Goal: Transaction & Acquisition: Subscribe to service/newsletter

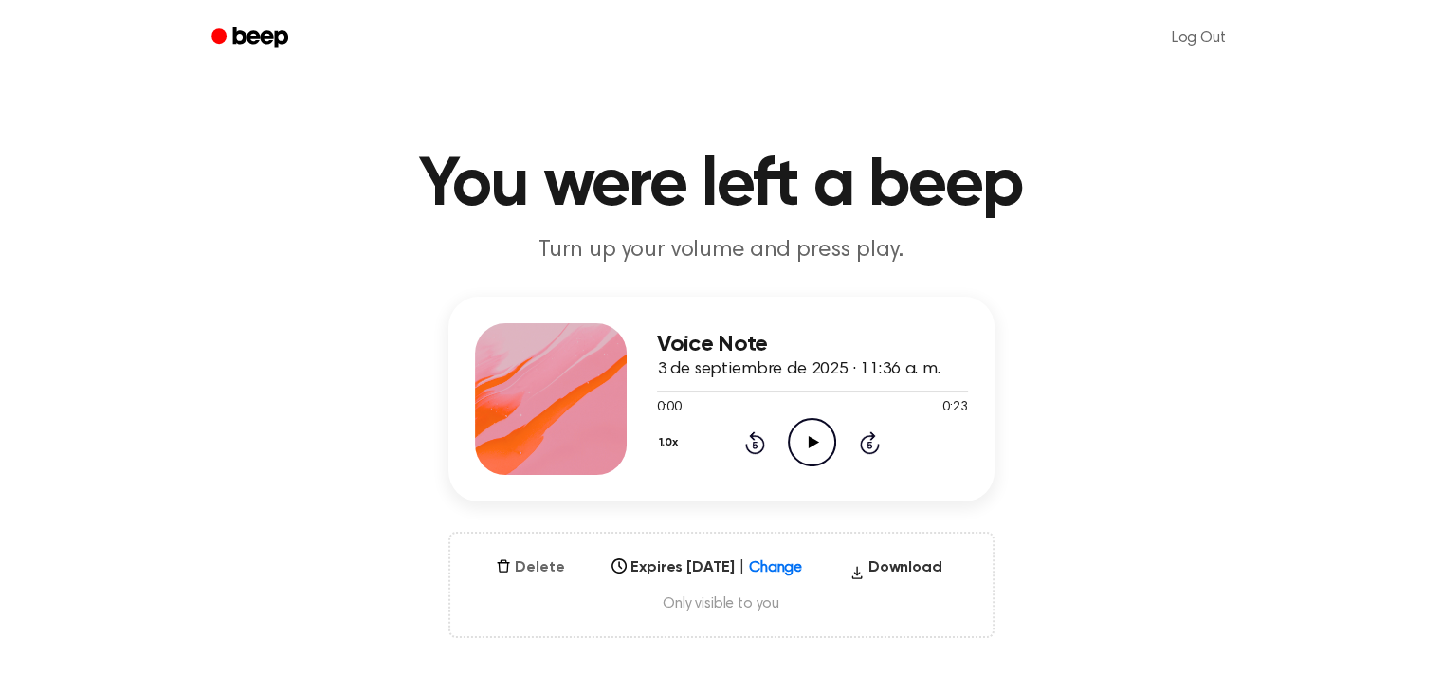
click at [507, 566] on icon "button" at bounding box center [503, 565] width 15 height 15
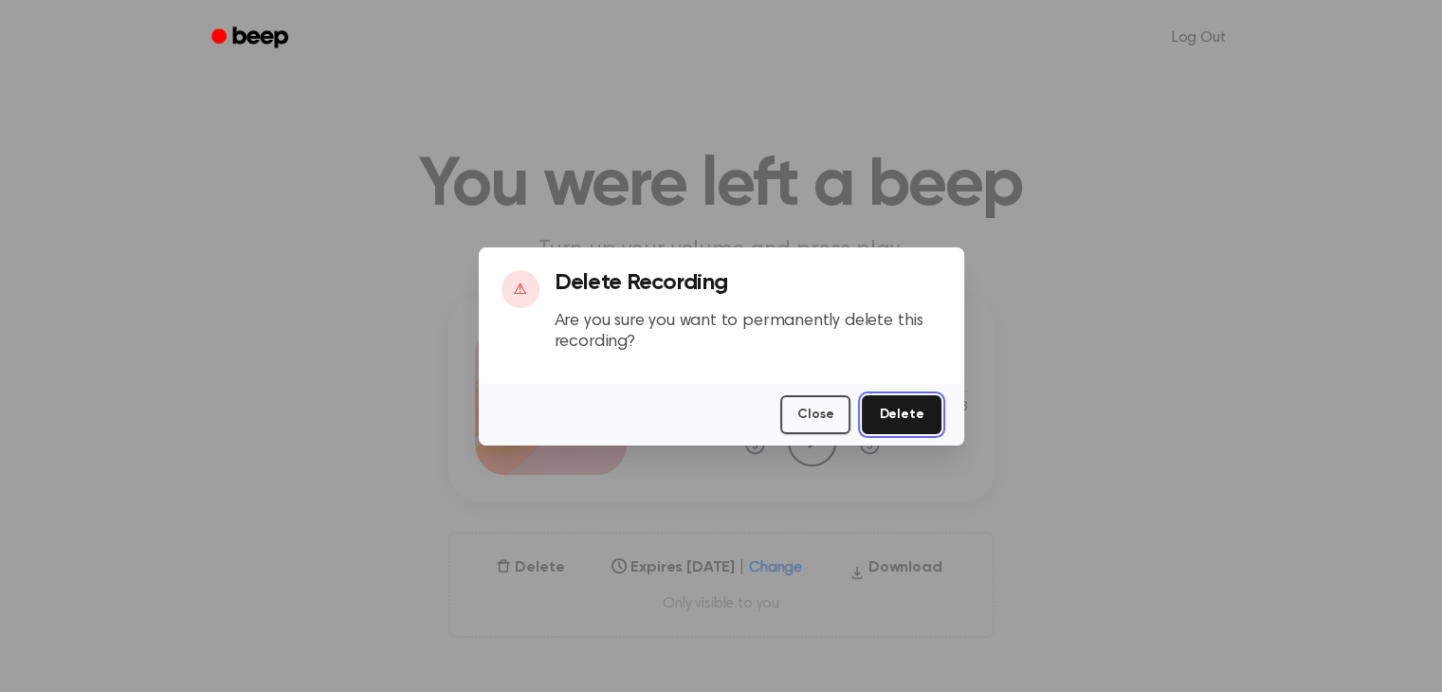
click at [906, 413] on button "Delete" at bounding box center [901, 414] width 79 height 39
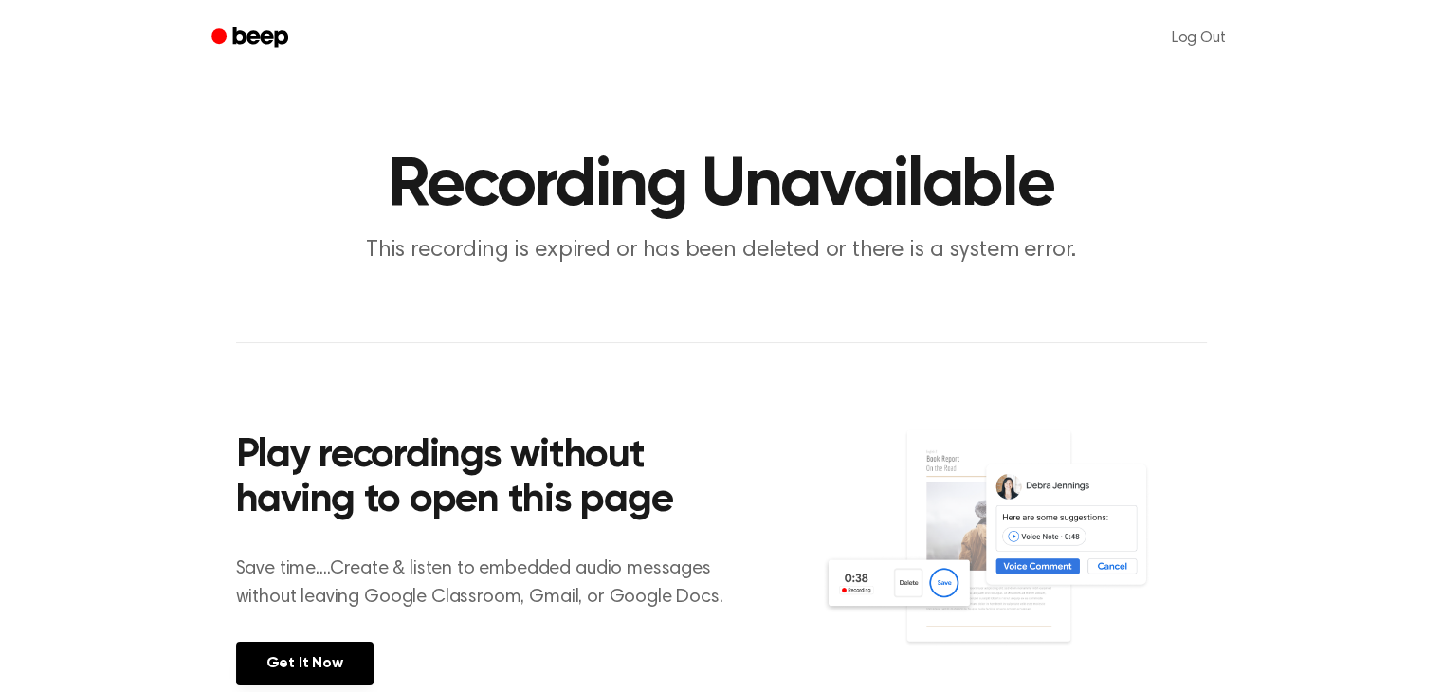
scroll to position [349, 0]
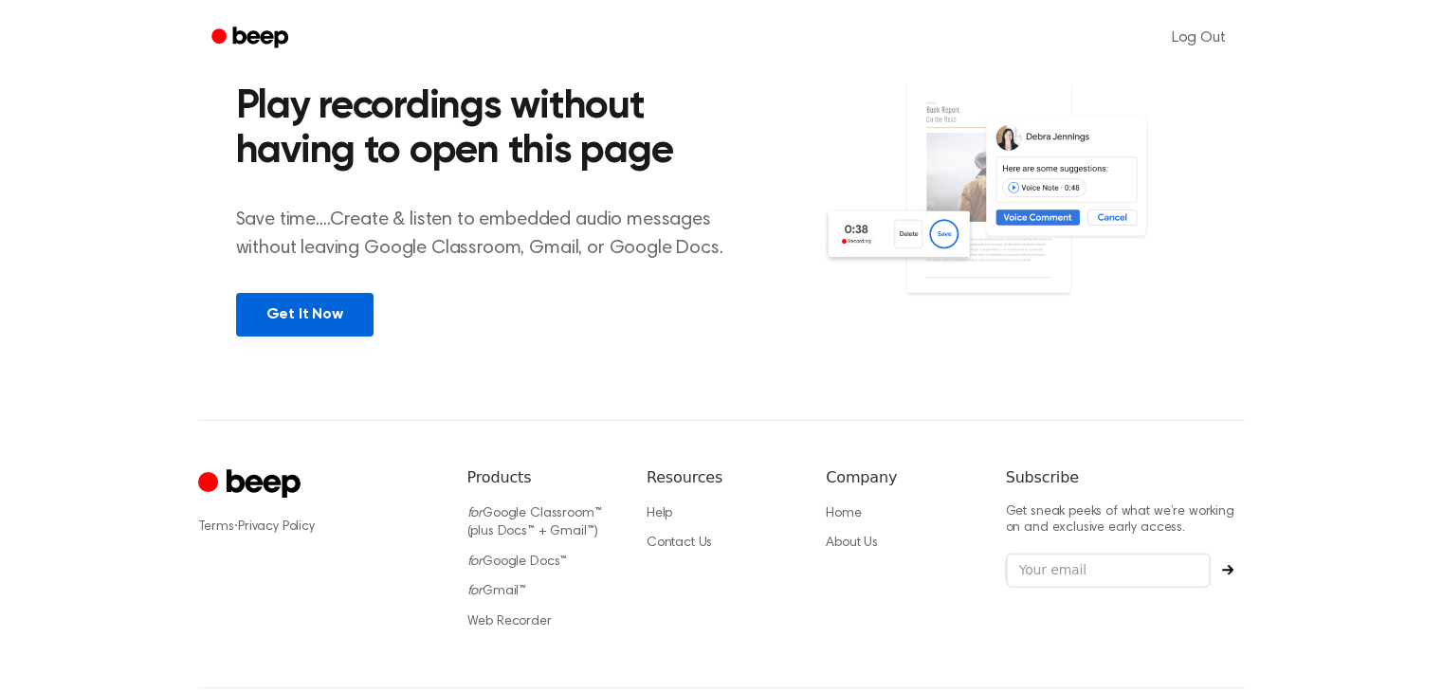
click at [324, 316] on link "Get It Now" at bounding box center [304, 315] width 137 height 44
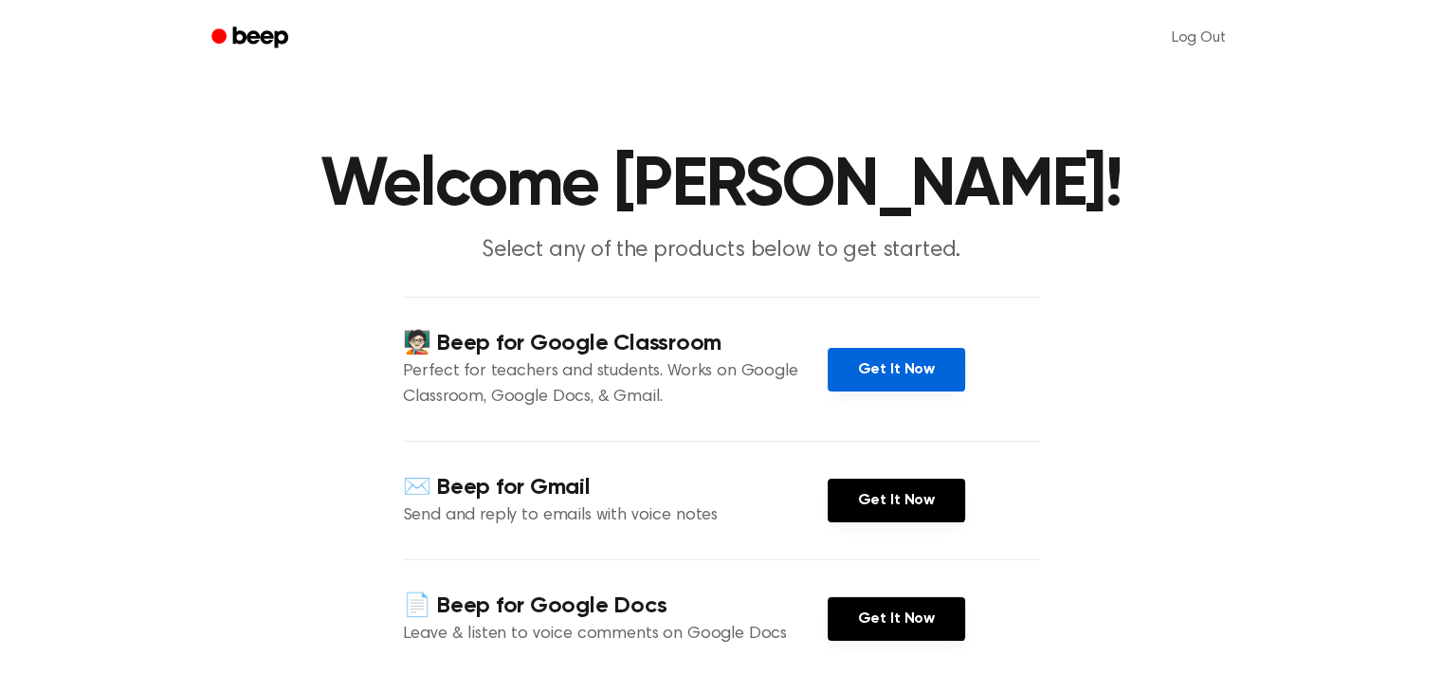
click at [882, 391] on link "Get It Now" at bounding box center [895, 370] width 137 height 44
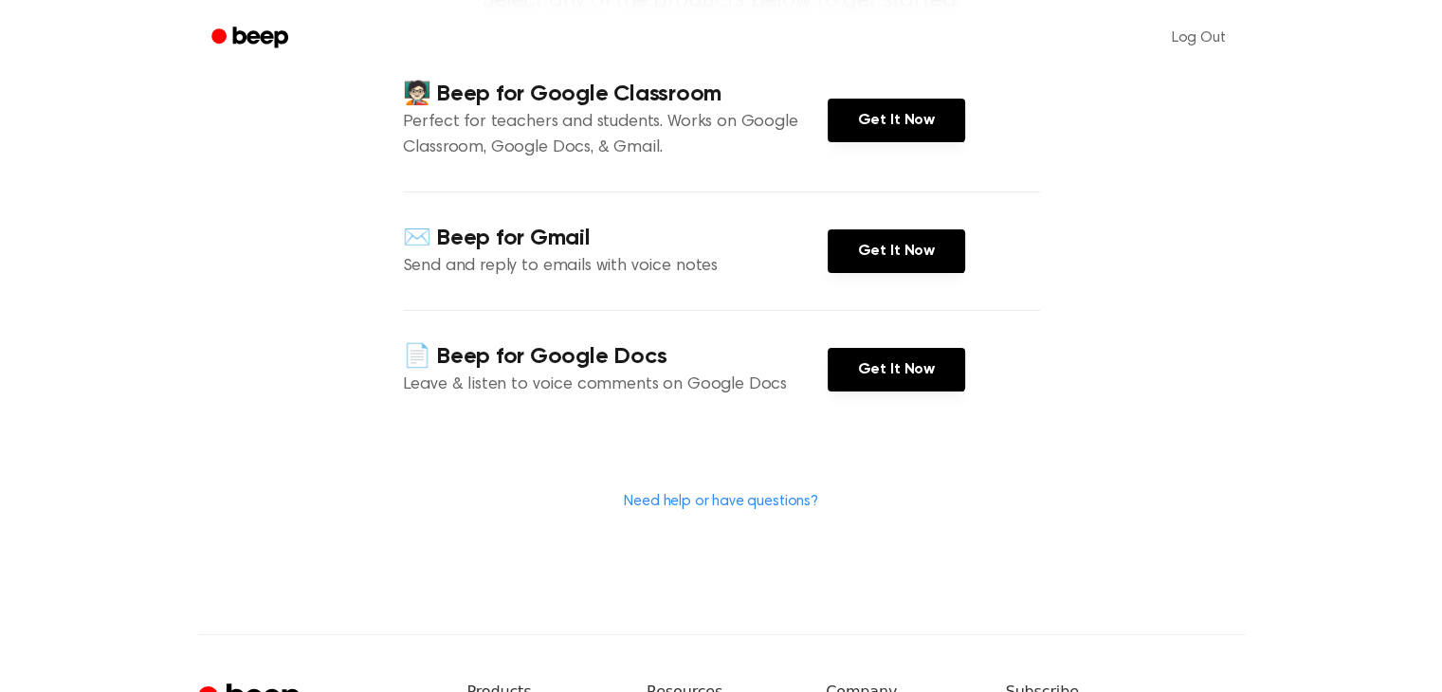
scroll to position [248, 0]
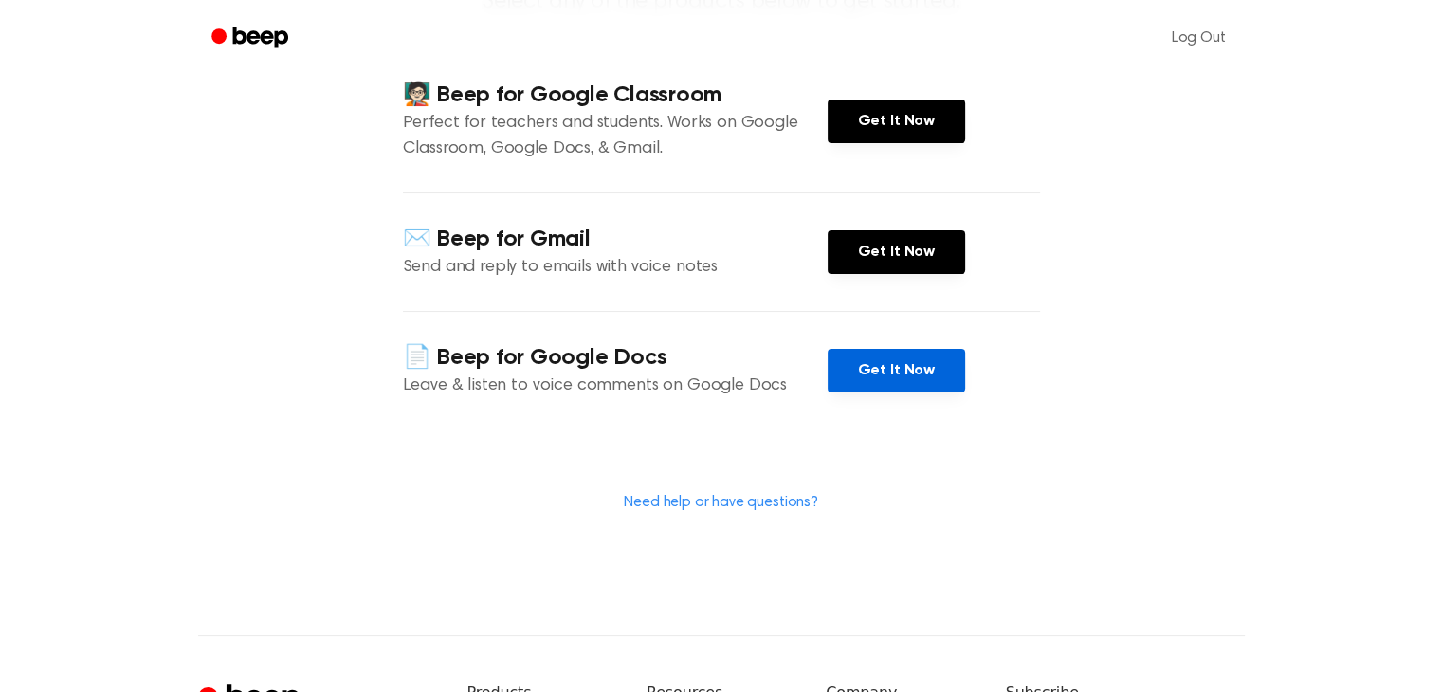
click at [866, 392] on link "Get It Now" at bounding box center [895, 371] width 137 height 44
